Goal: Navigation & Orientation: Find specific page/section

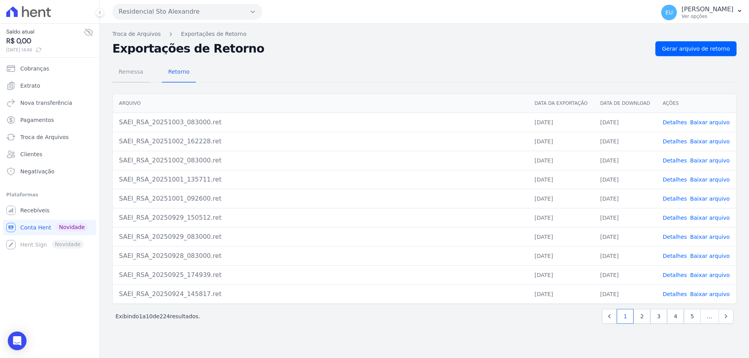
click at [130, 72] on span "Remessa" at bounding box center [131, 72] width 34 height 16
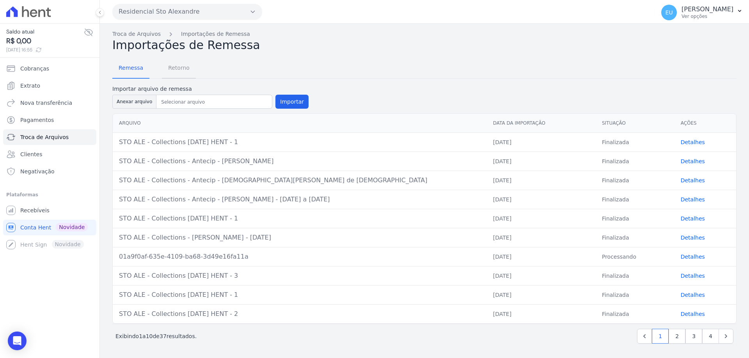
click at [174, 67] on span "Retorno" at bounding box center [178, 68] width 31 height 16
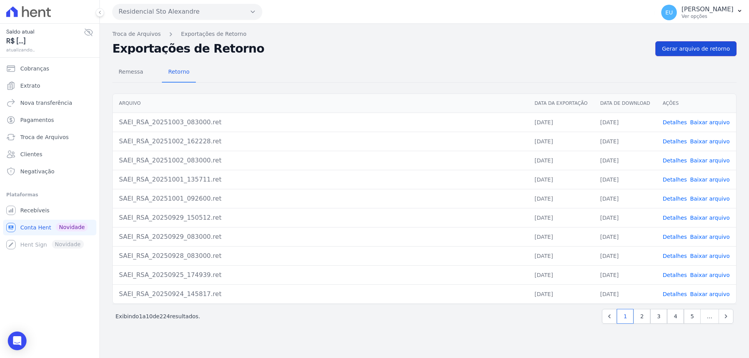
click at [696, 48] on span "Gerar arquivo de retorno" at bounding box center [696, 49] width 68 height 8
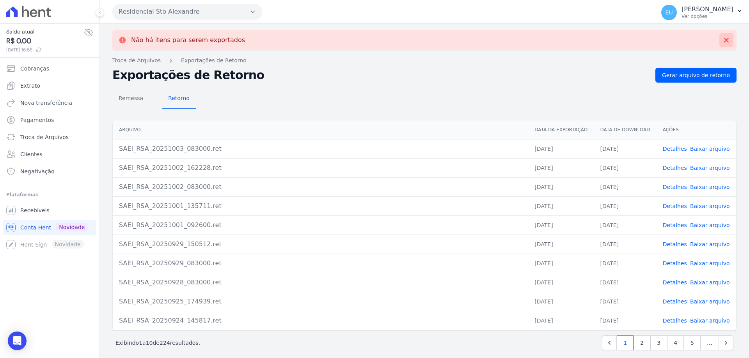
click at [722, 37] on icon at bounding box center [726, 40] width 8 height 8
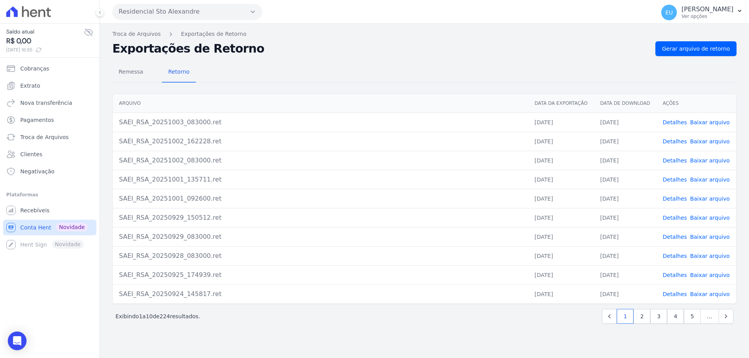
click at [33, 227] on span "Conta Hent" at bounding box center [35, 228] width 31 height 8
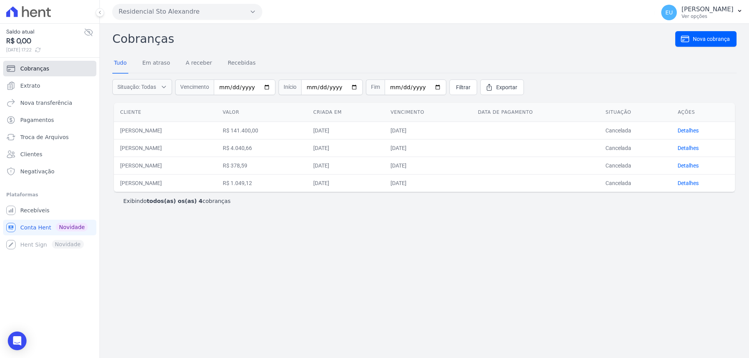
click at [37, 66] on span "Cobranças" at bounding box center [34, 69] width 29 height 8
click at [34, 85] on span "Extrato" at bounding box center [30, 86] width 20 height 8
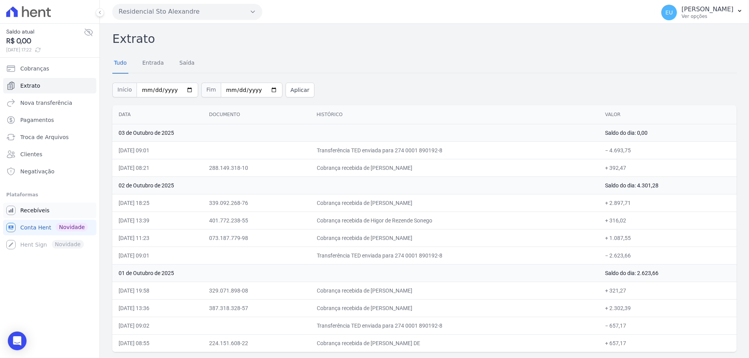
click at [37, 210] on span "Recebíveis" at bounding box center [34, 211] width 29 height 8
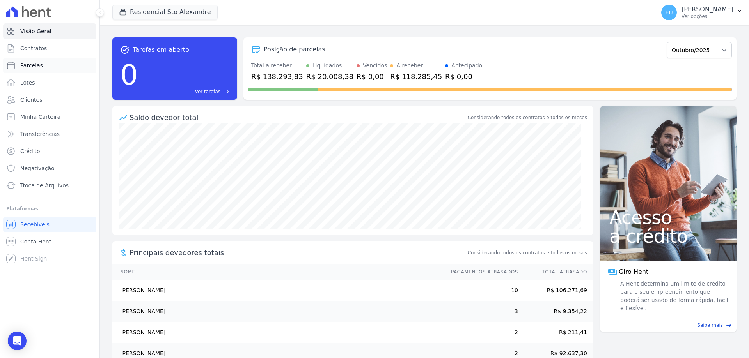
click at [29, 65] on span "Parcelas" at bounding box center [31, 66] width 23 height 8
select select
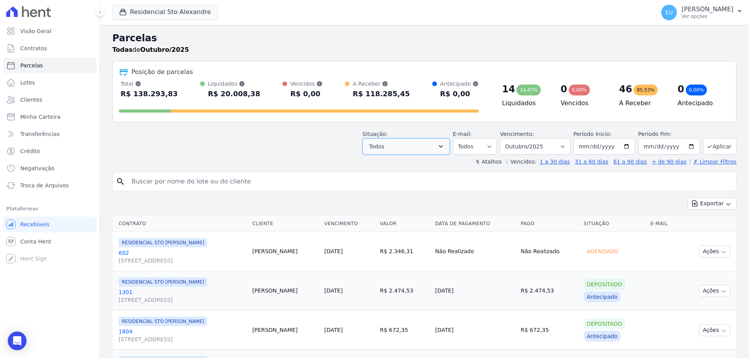
click at [438, 146] on button "Todos" at bounding box center [405, 146] width 87 height 16
click at [445, 145] on icon "button" at bounding box center [441, 147] width 8 height 8
click at [405, 147] on button "Todos" at bounding box center [405, 146] width 87 height 16
click at [402, 153] on button "Todos" at bounding box center [405, 146] width 87 height 16
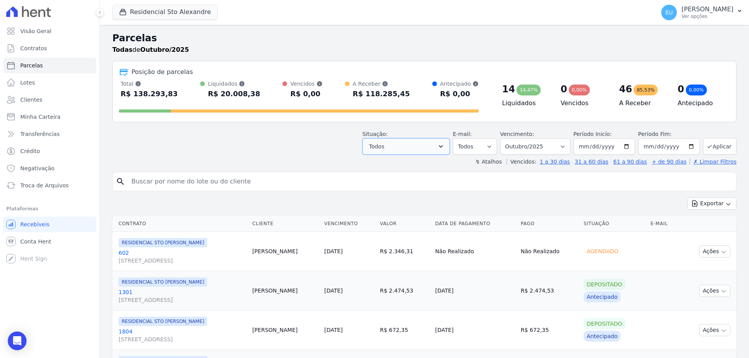
click at [445, 143] on icon "button" at bounding box center [441, 147] width 8 height 8
click at [425, 145] on button "Todos" at bounding box center [405, 146] width 87 height 16
click at [416, 151] on button "Todos" at bounding box center [405, 146] width 87 height 16
click at [417, 149] on button "Todos" at bounding box center [405, 146] width 87 height 16
click at [450, 145] on button "Todos" at bounding box center [405, 146] width 87 height 16
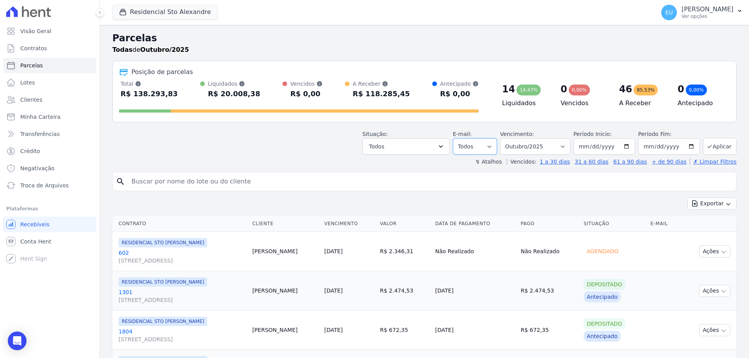
click at [491, 144] on select "Todos Lido Não-lido" at bounding box center [475, 146] width 44 height 16
click at [445, 143] on icon "button" at bounding box center [441, 147] width 8 height 8
click at [445, 145] on icon "button" at bounding box center [441, 147] width 8 height 8
click at [40, 240] on span "Conta Hent" at bounding box center [35, 242] width 31 height 8
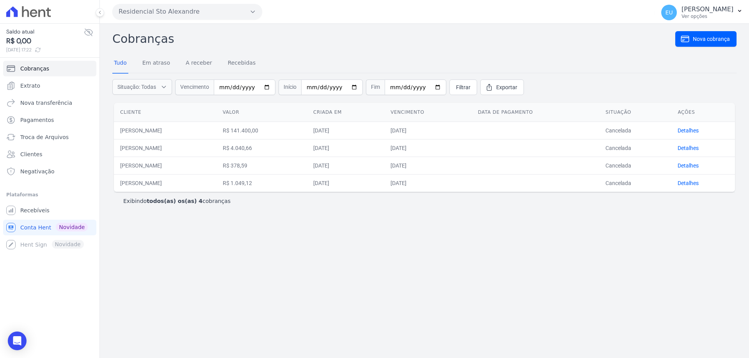
click at [314, 237] on div "Cobranças Nova cobrança Tudo Em atraso A receber Recebidas Situação: Todas Em a…" at bounding box center [424, 191] width 649 height 335
click at [30, 84] on span "Extrato" at bounding box center [30, 86] width 20 height 8
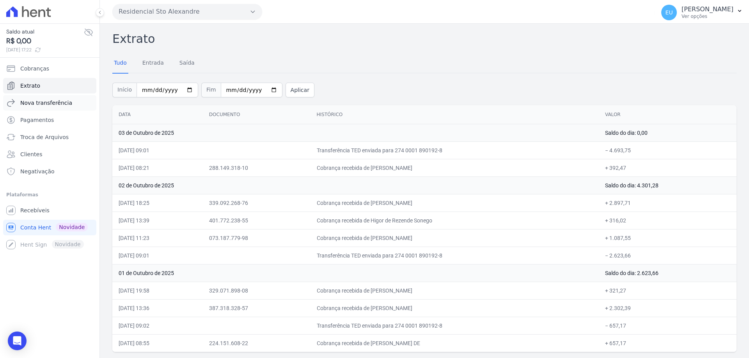
click at [37, 105] on span "Nova transferência" at bounding box center [46, 103] width 52 height 8
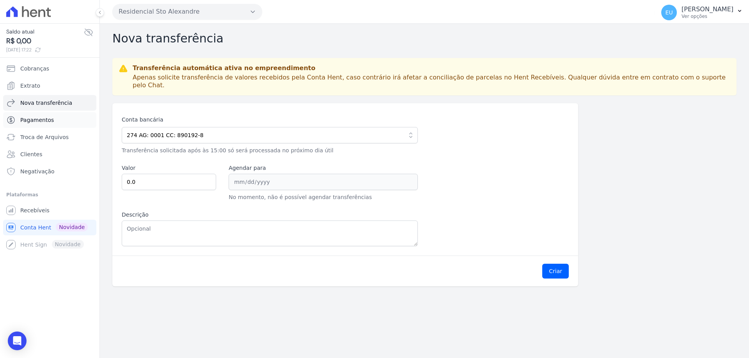
click at [39, 119] on span "Pagamentos" at bounding box center [37, 120] width 34 height 8
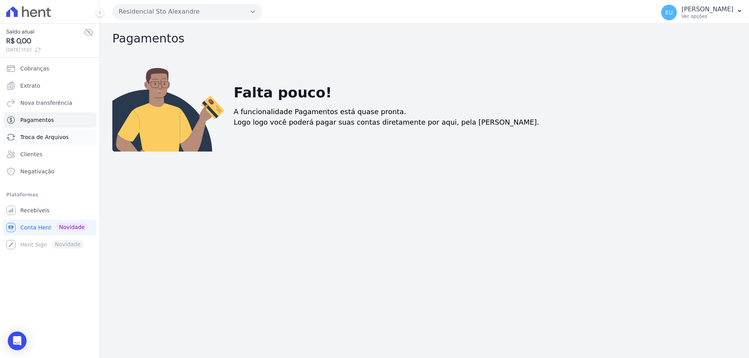
click at [44, 139] on span "Troca de Arquivos" at bounding box center [44, 137] width 48 height 8
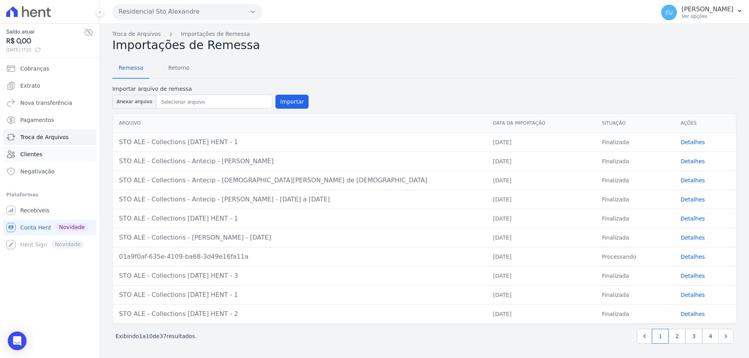
click at [38, 154] on span "Clientes" at bounding box center [31, 155] width 22 height 8
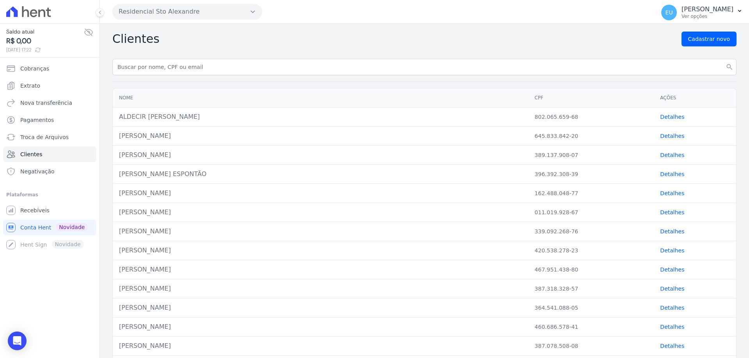
click at [660, 116] on link "Detalhes" at bounding box center [672, 117] width 24 height 6
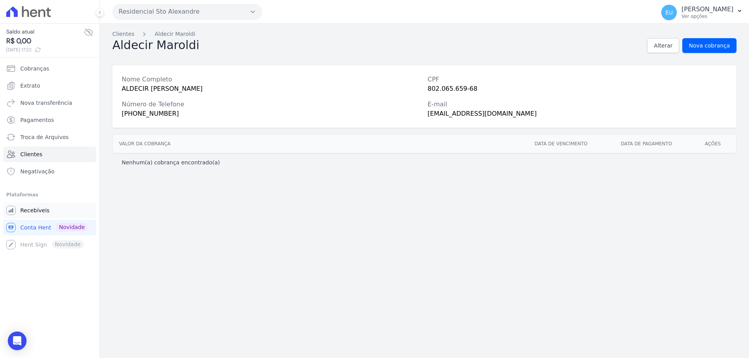
click at [35, 209] on span "Recebíveis" at bounding box center [34, 211] width 29 height 8
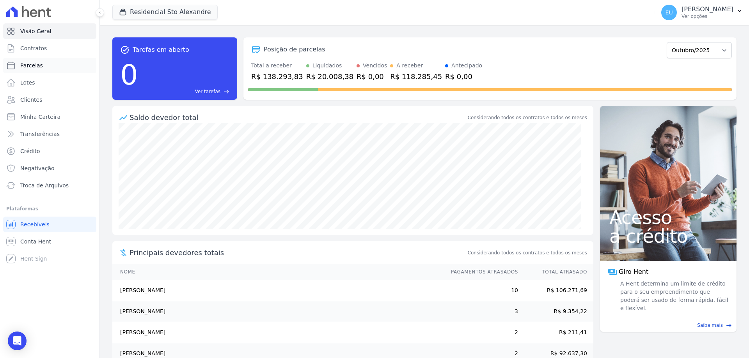
click at [28, 63] on span "Parcelas" at bounding box center [31, 66] width 23 height 8
select select
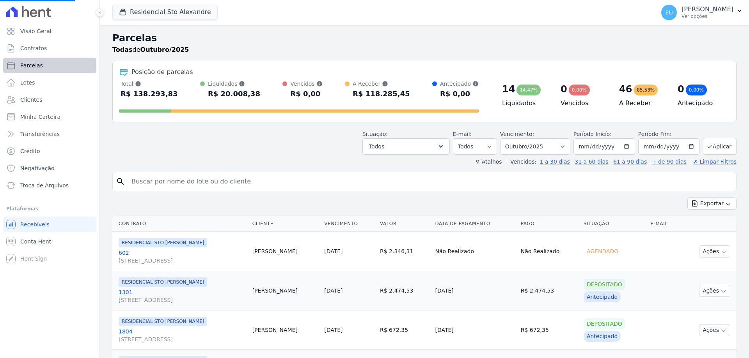
select select
click at [443, 146] on icon "button" at bounding box center [441, 146] width 4 height 2
click at [439, 144] on button "Todos" at bounding box center [405, 146] width 87 height 16
